Goal: Task Accomplishment & Management: Use online tool/utility

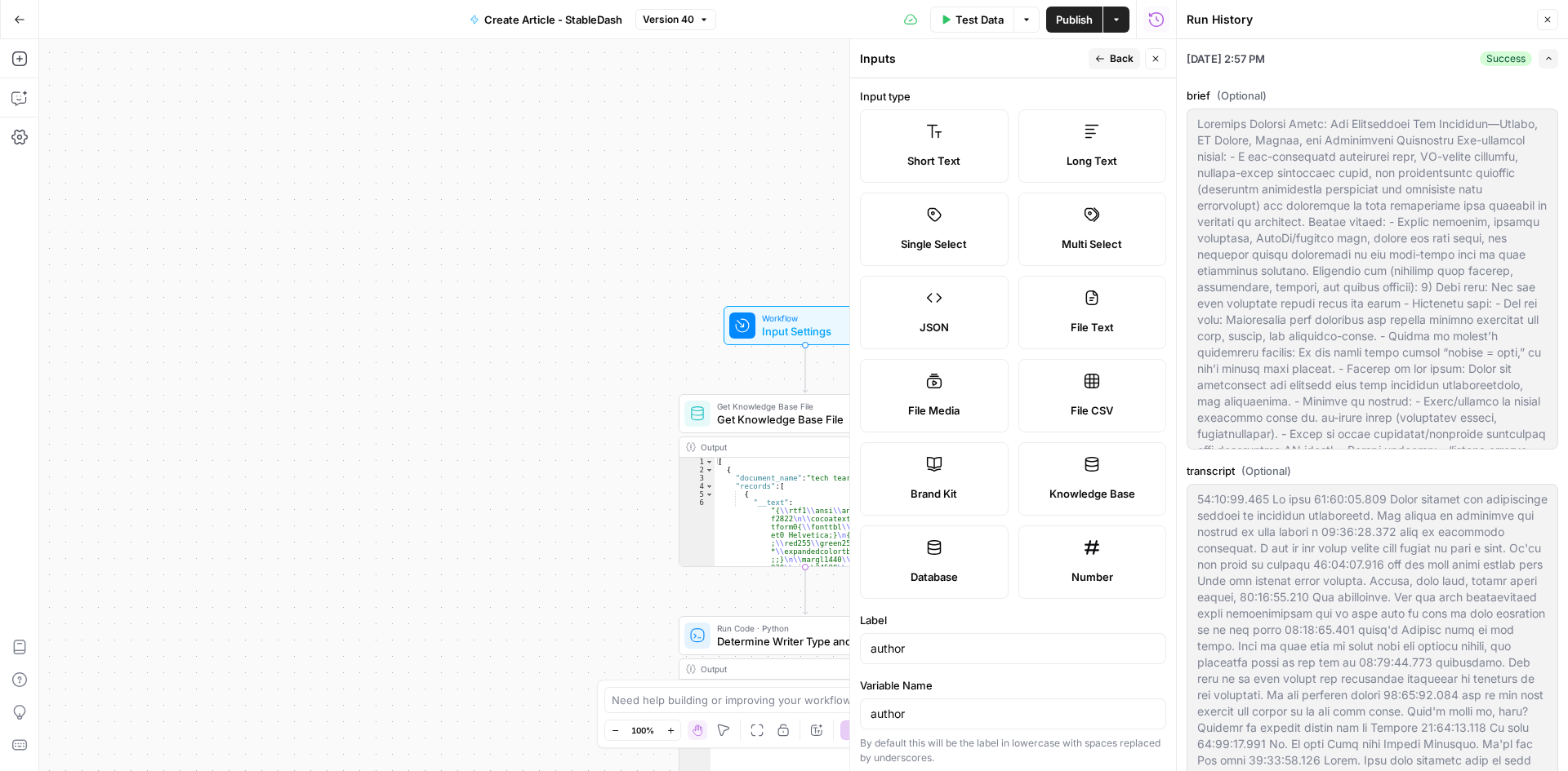
scroll to position [183, 0]
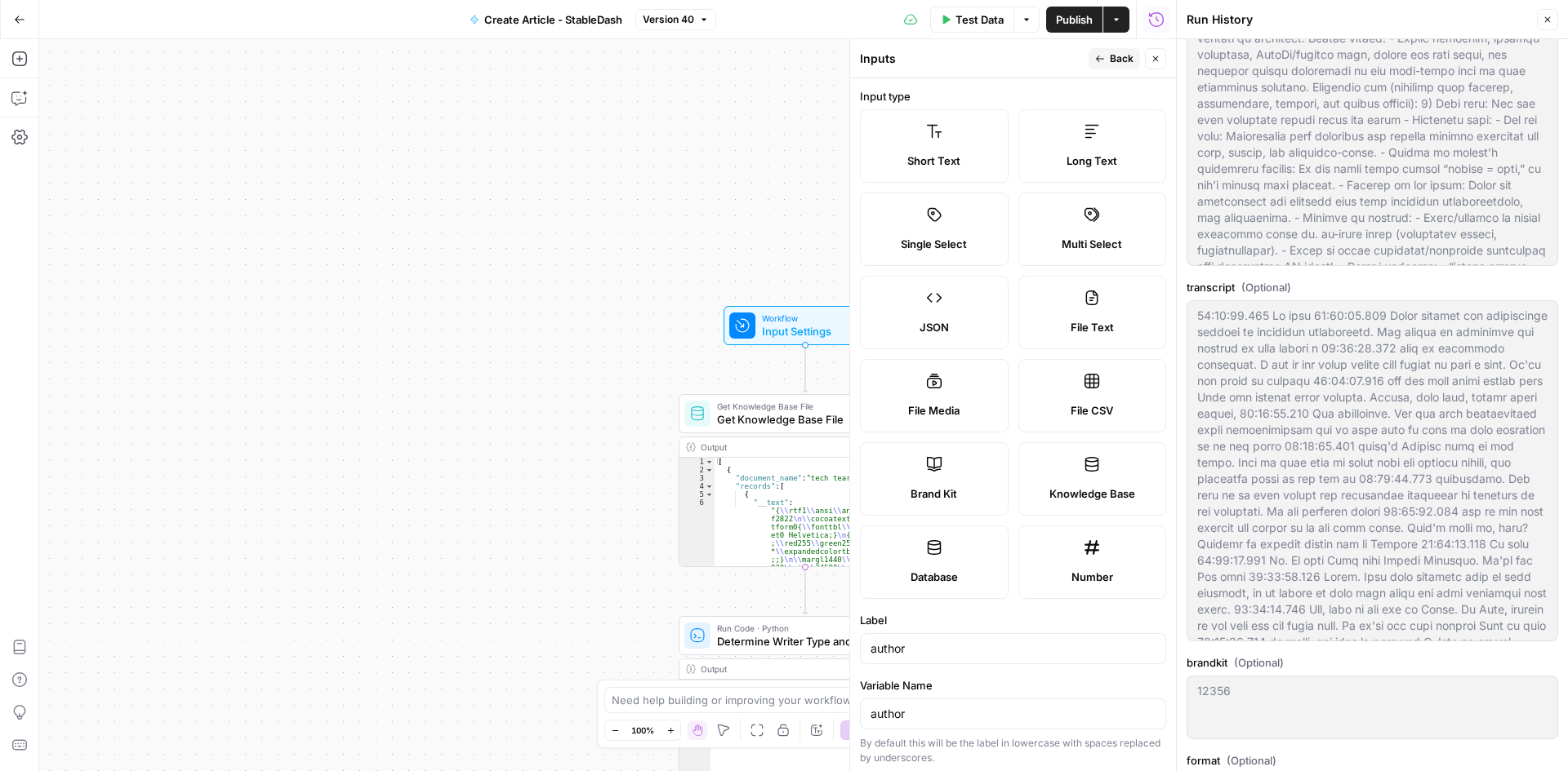
click at [1550, 16] on icon "button" at bounding box center [1547, 19] width 10 height 10
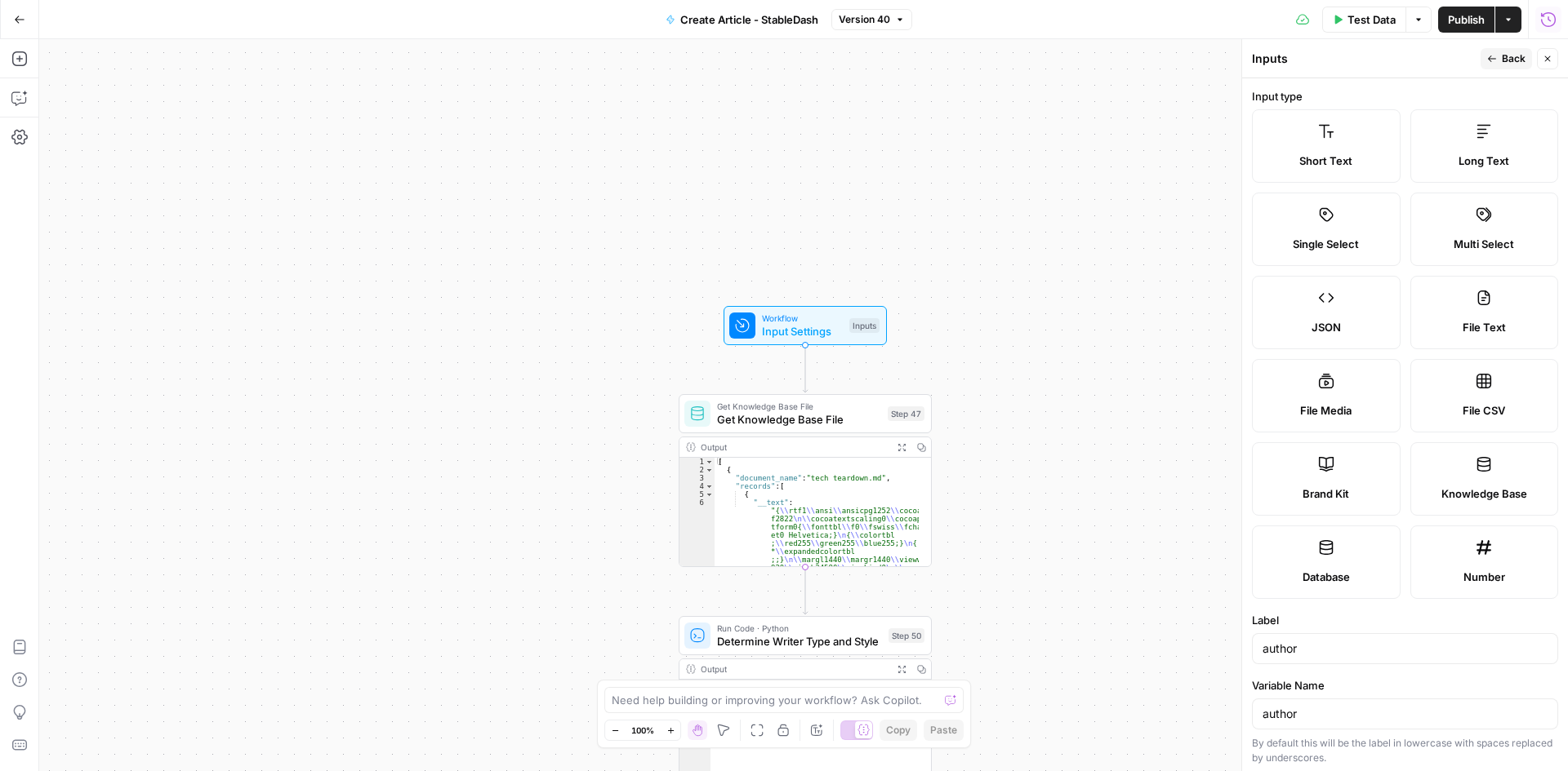
click at [1547, 21] on icon "button" at bounding box center [1548, 20] width 16 height 16
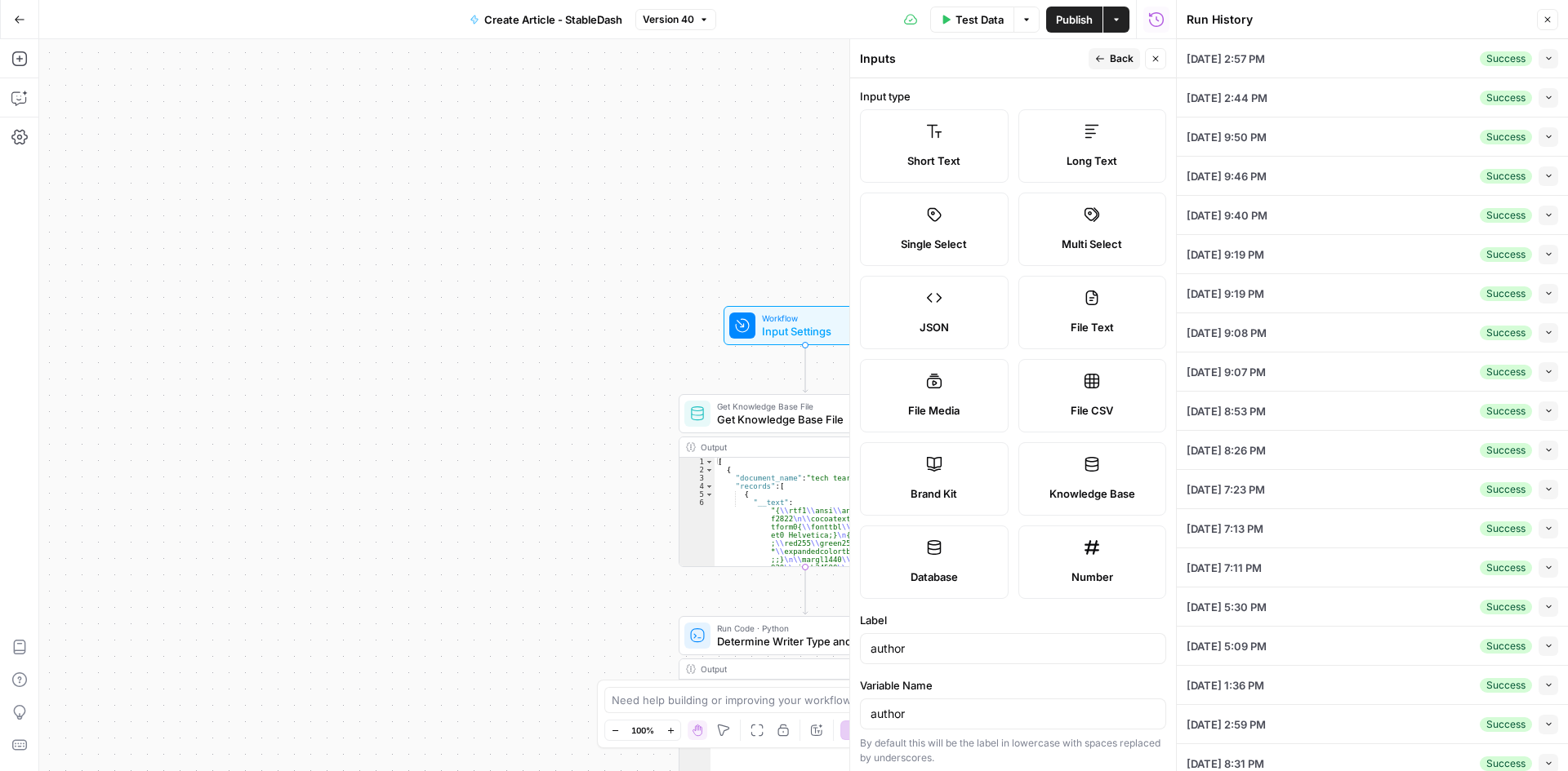
click at [1546, 21] on icon "button" at bounding box center [1547, 19] width 10 height 10
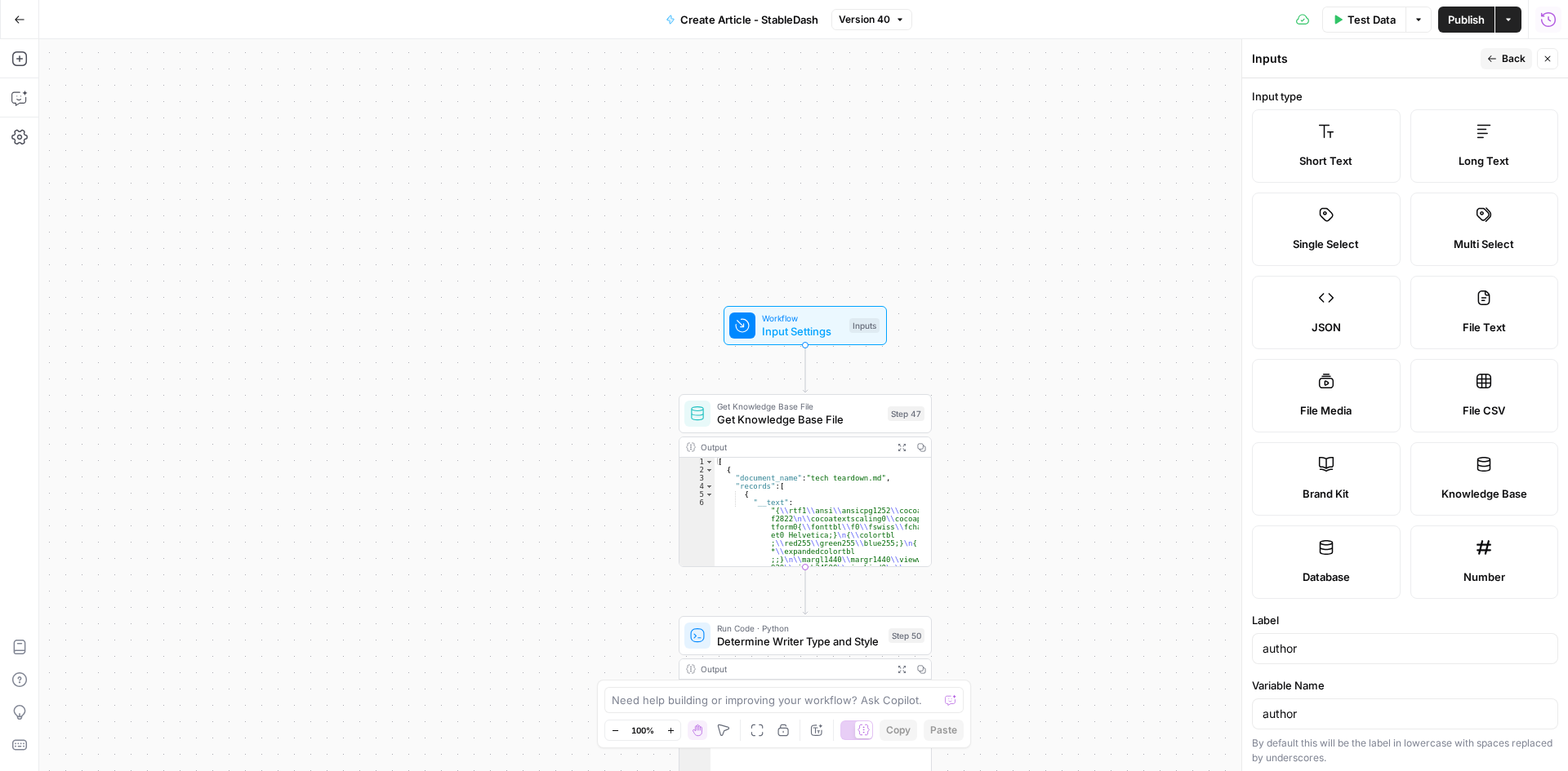
click at [1542, 19] on icon "button" at bounding box center [1548, 20] width 16 height 16
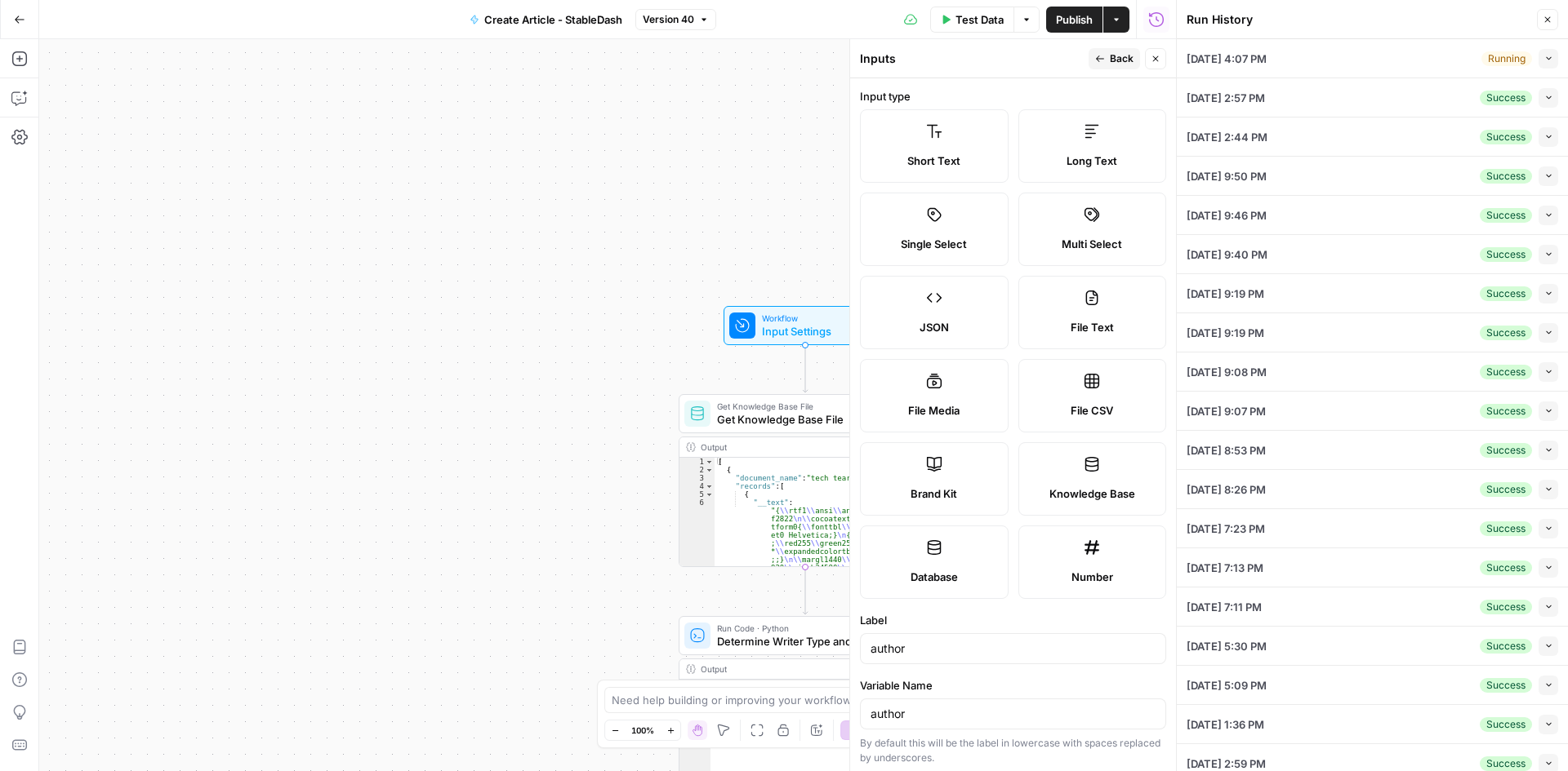
click at [1538, 67] on button "Collapse" at bounding box center [1548, 59] width 20 height 20
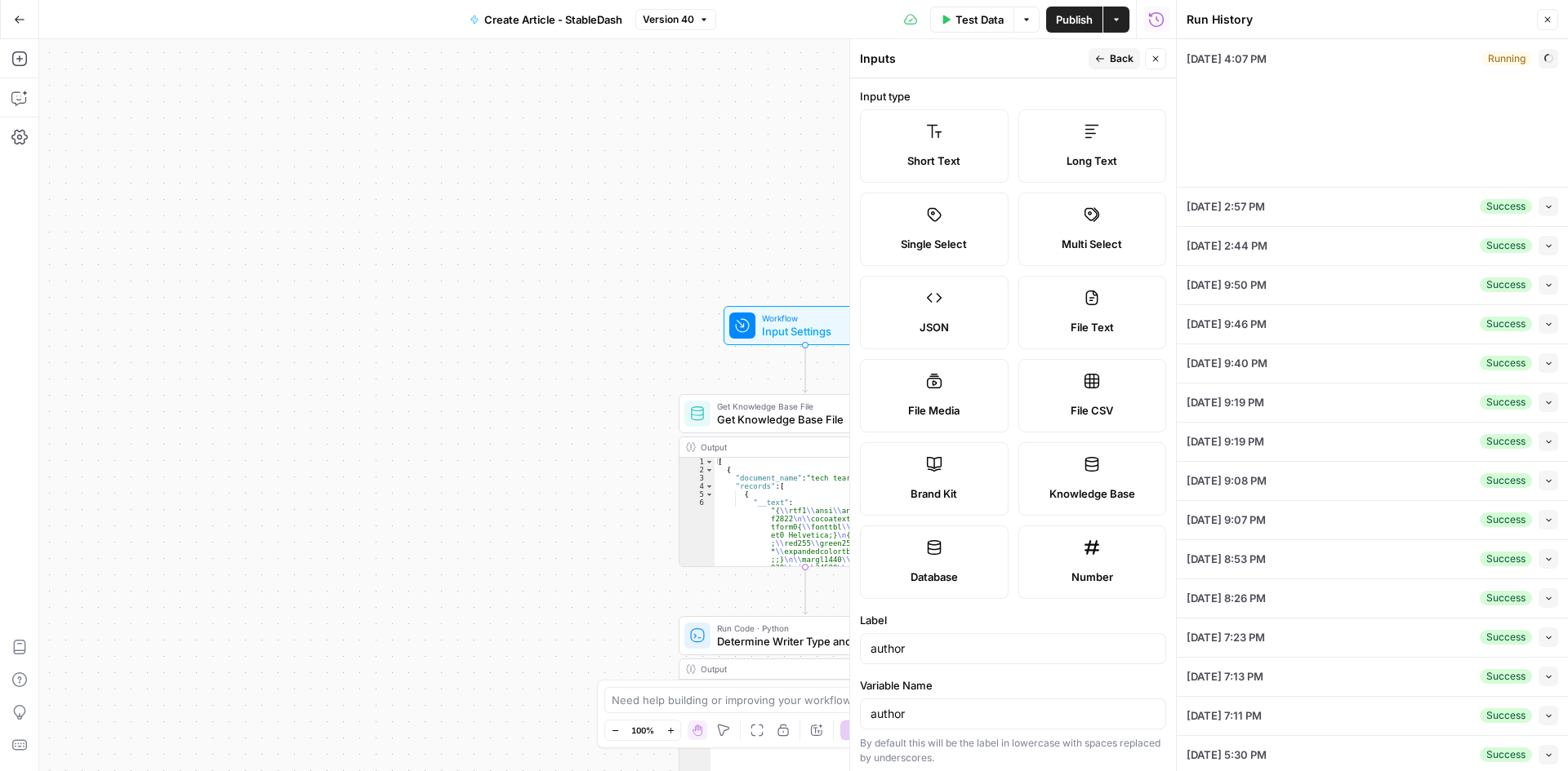
type textarea "Loremips Dolorsi Ametc: Adipisc El Se 7 — Doeius’t $769I Utlabo, ET Dolore, Mag…"
type textarea "00:00:00.000 No text 00:00:00.240 Going through the traditional process is extr…"
type textarea "12356"
type textarea "Media Partner — The Rollup"
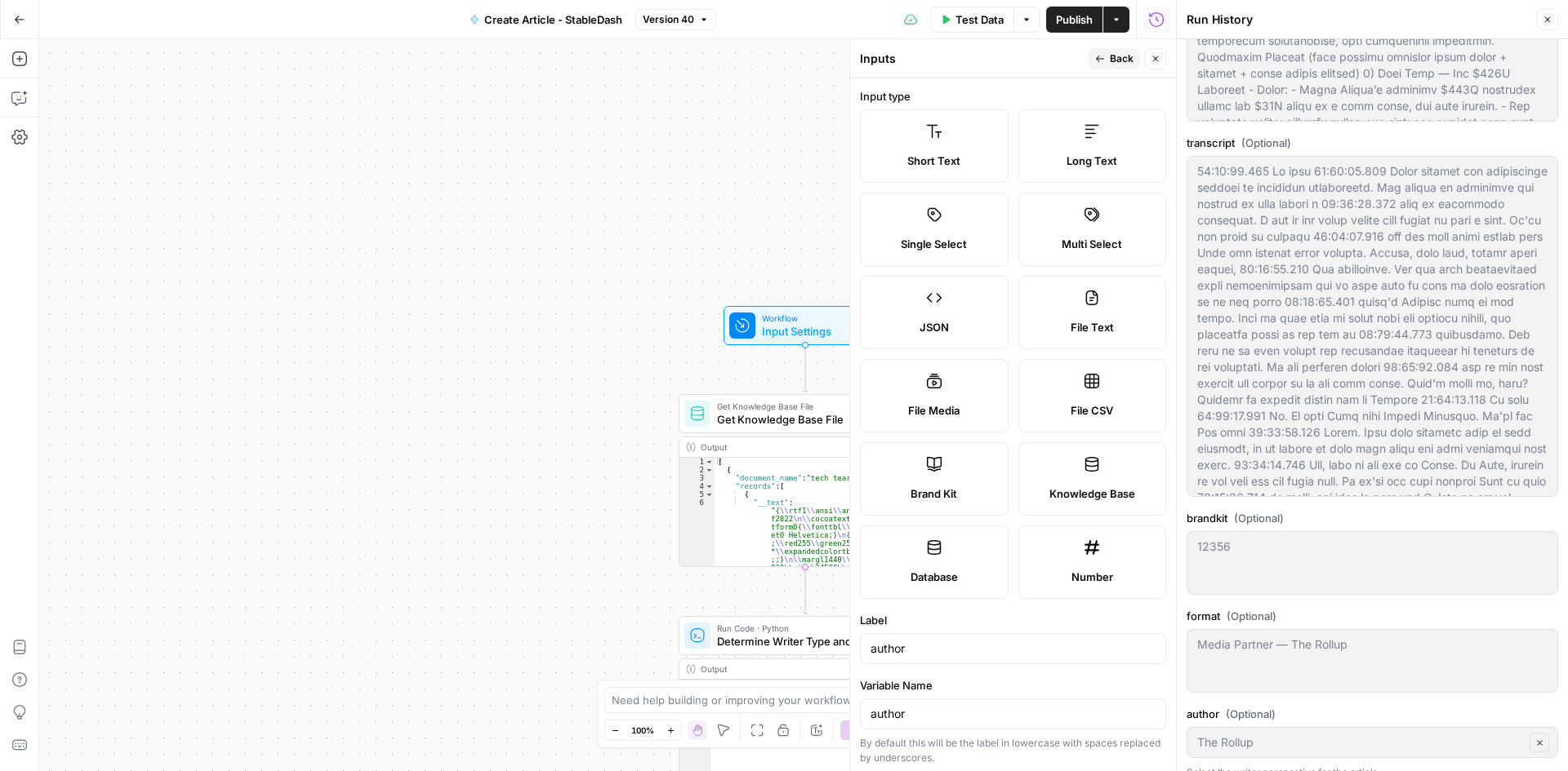
scroll to position [326, 0]
click at [1553, 18] on button "Close" at bounding box center [1547, 20] width 21 height 21
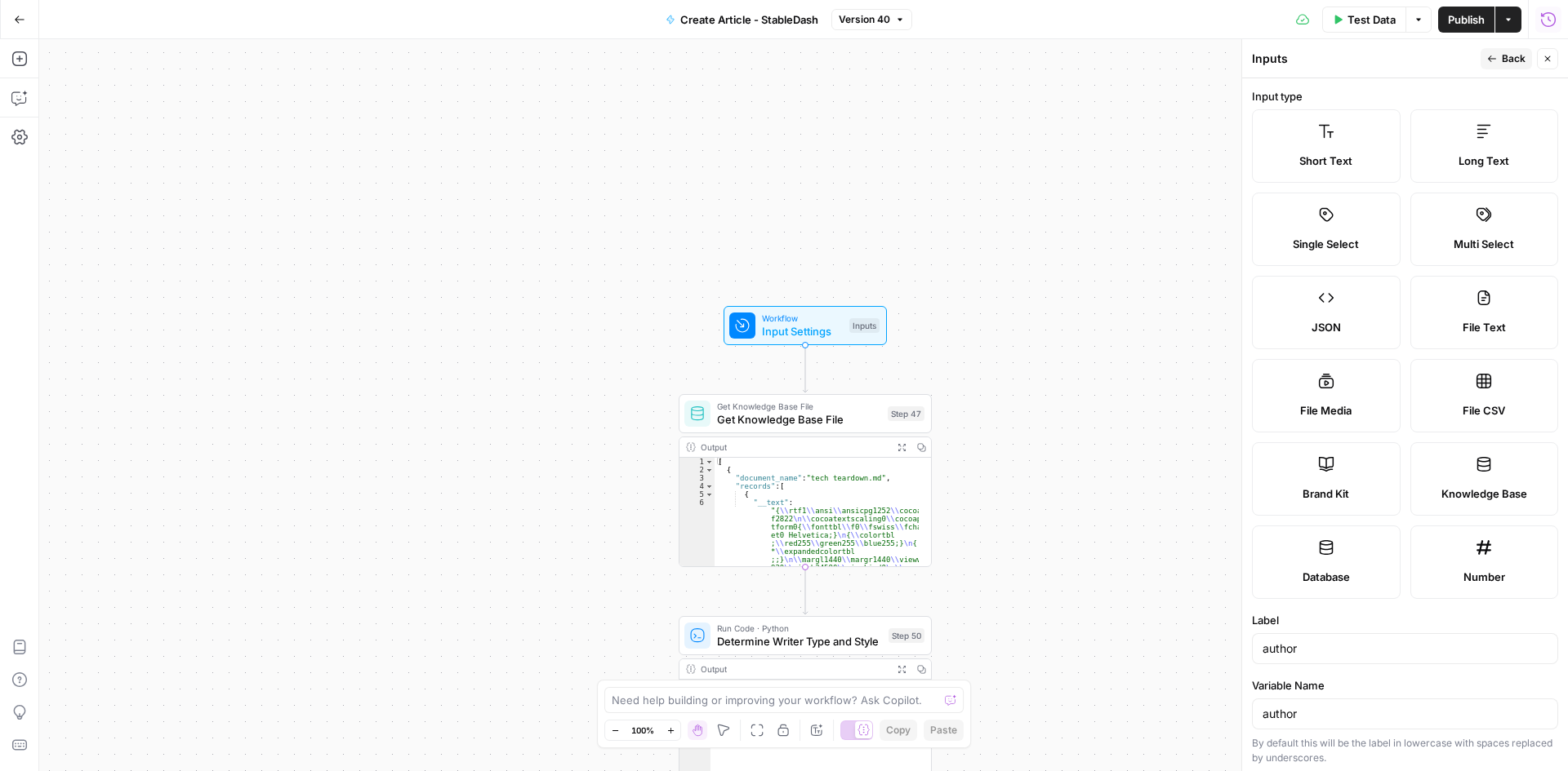
click at [1550, 20] on icon "button" at bounding box center [1548, 20] width 16 height 16
